Goal: Task Accomplishment & Management: Use online tool/utility

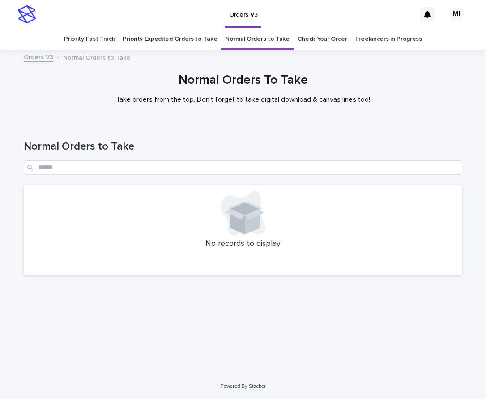
click at [322, 44] on link "Check Your Order" at bounding box center [323, 39] width 50 height 21
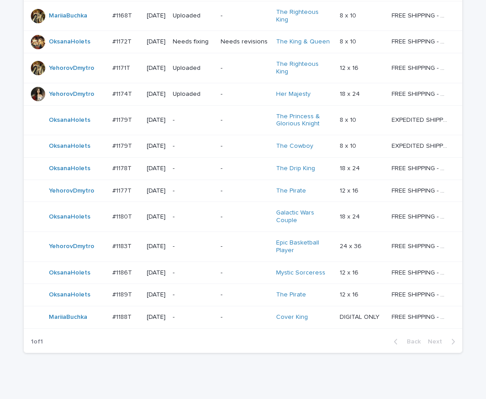
scroll to position [595, 0]
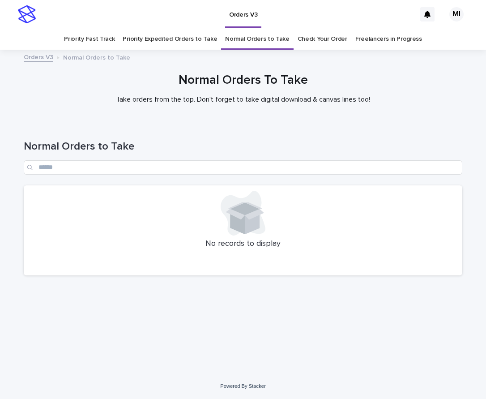
click at [311, 22] on div "Orders V3" at bounding box center [227, 14] width 375 height 29
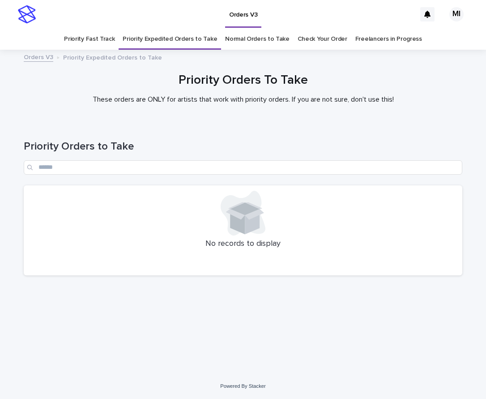
drag, startPoint x: 176, startPoint y: 15, endPoint x: 156, endPoint y: 21, distance: 21.4
click at [176, 15] on div "Orders V3" at bounding box center [227, 14] width 375 height 29
click at [112, 39] on link "Priority Fast Track" at bounding box center [89, 39] width 51 height 21
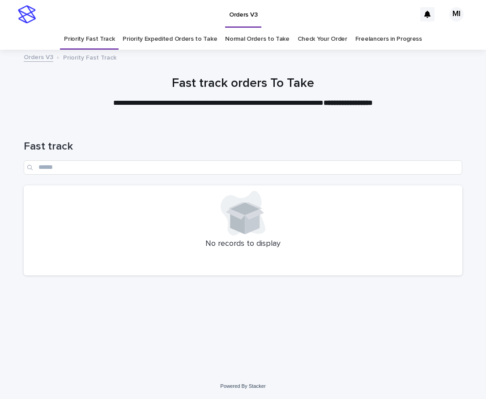
click at [178, 43] on link "Priority Expedited Orders to Take" at bounding box center [170, 39] width 94 height 21
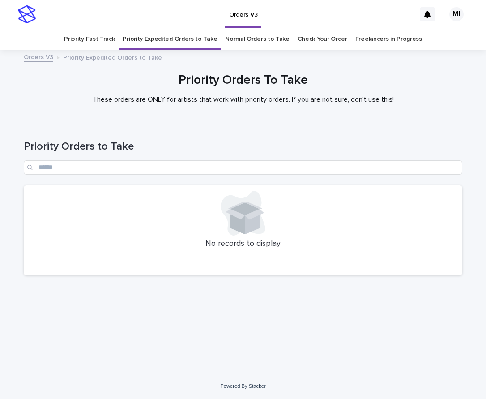
click at [158, 107] on div "Priority Orders To Take These orders are ONLY for artists that work with priori…" at bounding box center [243, 92] width 486 height 38
click at [106, 40] on link "Priority Fast Track" at bounding box center [89, 39] width 51 height 21
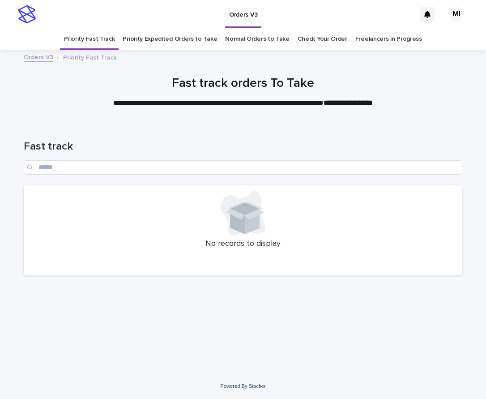
click at [174, 41] on link "Priority Expedited Orders to Take" at bounding box center [170, 39] width 94 height 21
